Goal: Task Accomplishment & Management: Manage account settings

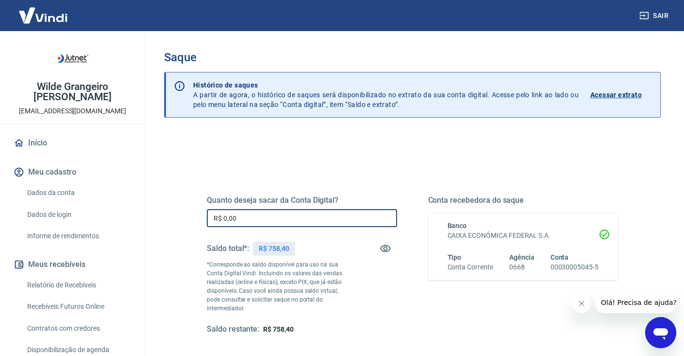
click at [278, 218] on input "R$ 0,00" at bounding box center [302, 218] width 190 height 18
click at [278, 217] on input "R$ 0,00" at bounding box center [302, 218] width 190 height 18
click at [325, 220] on input "R$ 250,00" at bounding box center [302, 218] width 190 height 18
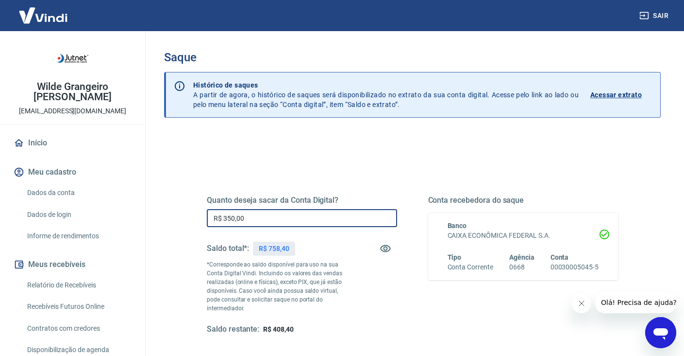
click at [325, 221] on input "R$ 350,00" at bounding box center [302, 218] width 190 height 18
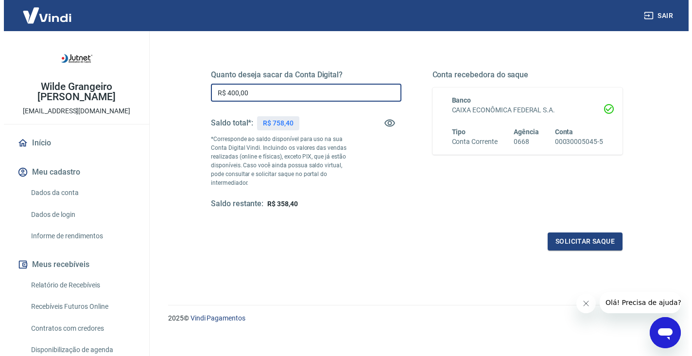
scroll to position [132, 0]
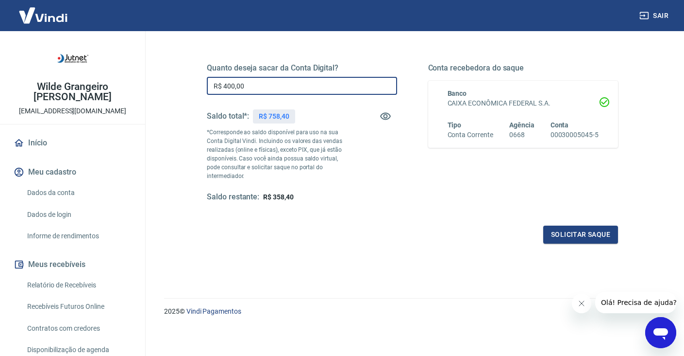
click at [235, 82] on input "R$ 400,00" at bounding box center [302, 86] width 190 height 18
type input "R$ 470,00"
click at [591, 233] on button "Solicitar saque" at bounding box center [580, 234] width 75 height 18
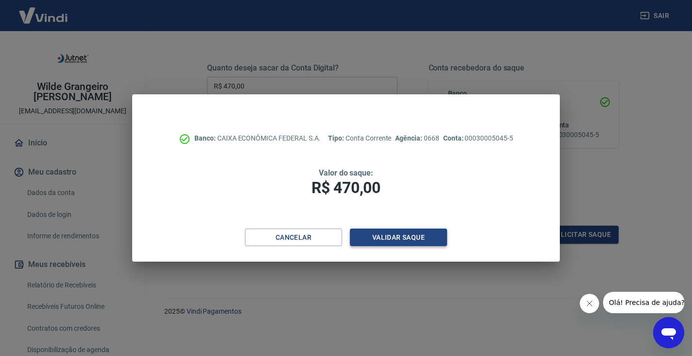
click at [407, 237] on button "Validar saque" at bounding box center [398, 237] width 97 height 18
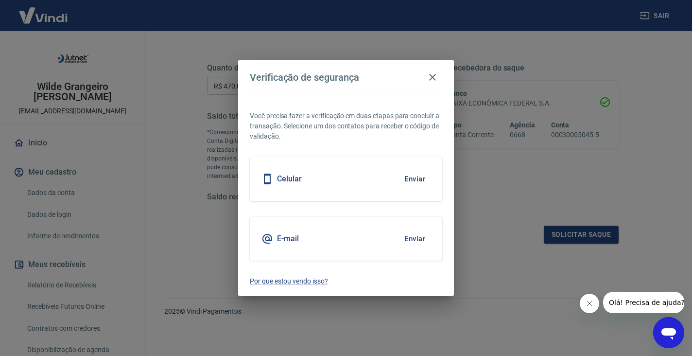
click at [417, 180] on button "Enviar" at bounding box center [415, 179] width 32 height 20
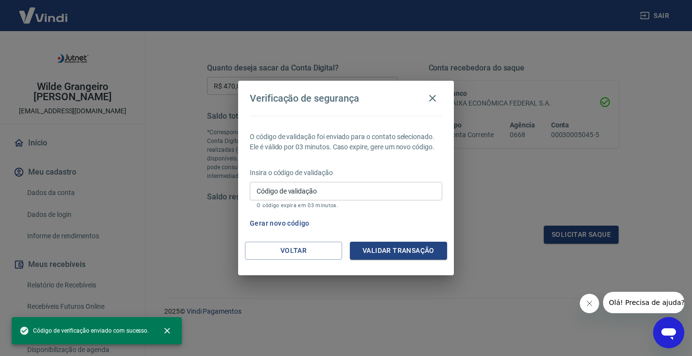
click at [352, 187] on input "Código de validação" at bounding box center [346, 191] width 192 height 18
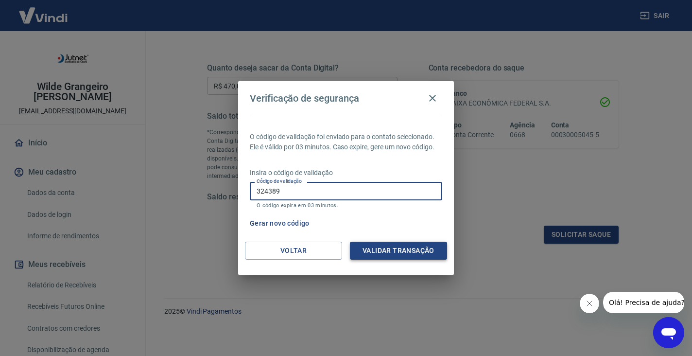
type input "324389"
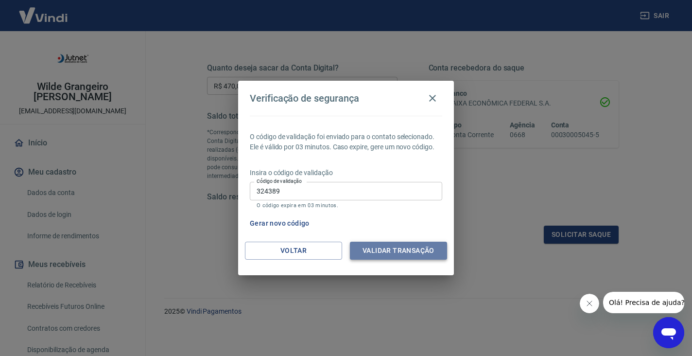
click at [424, 250] on button "Validar transação" at bounding box center [398, 250] width 97 height 18
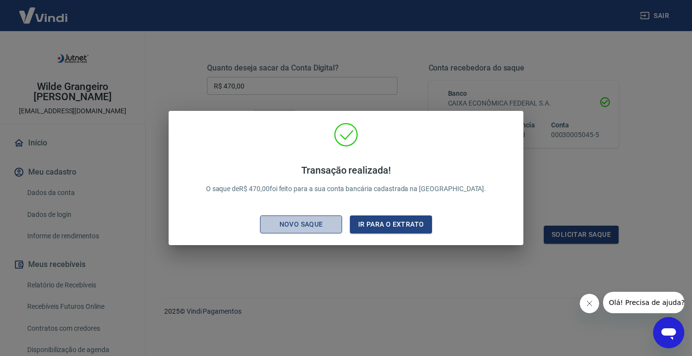
click at [322, 224] on div "Novo saque" at bounding box center [301, 224] width 67 height 12
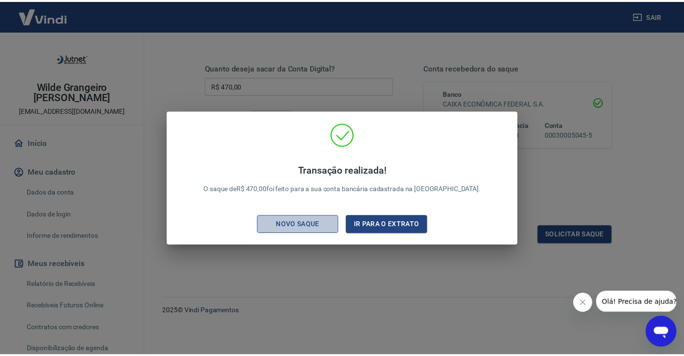
scroll to position [124, 0]
